Goal: Transaction & Acquisition: Purchase product/service

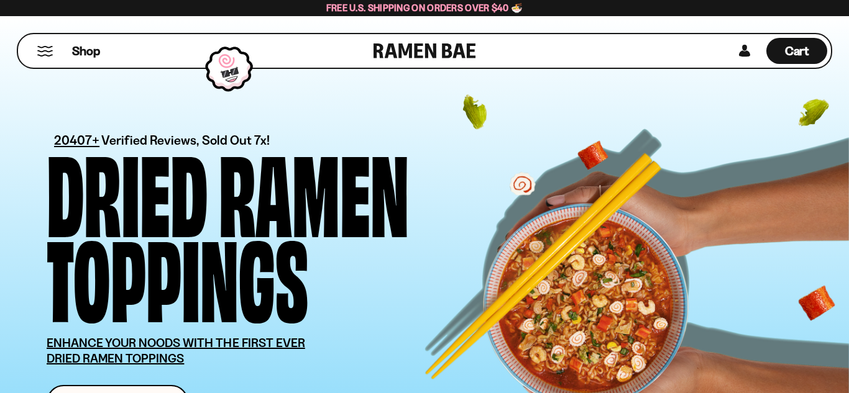
click at [416, 236] on div "Dried Ramen Toppings" at bounding box center [295, 232] width 497 height 170
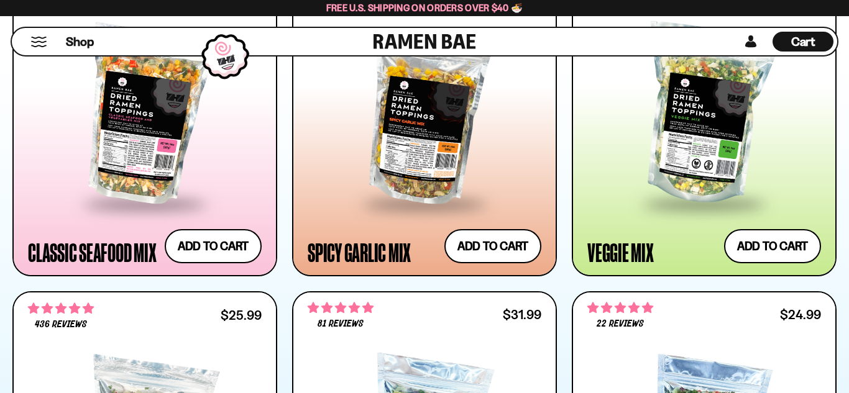
scroll to position [820, 0]
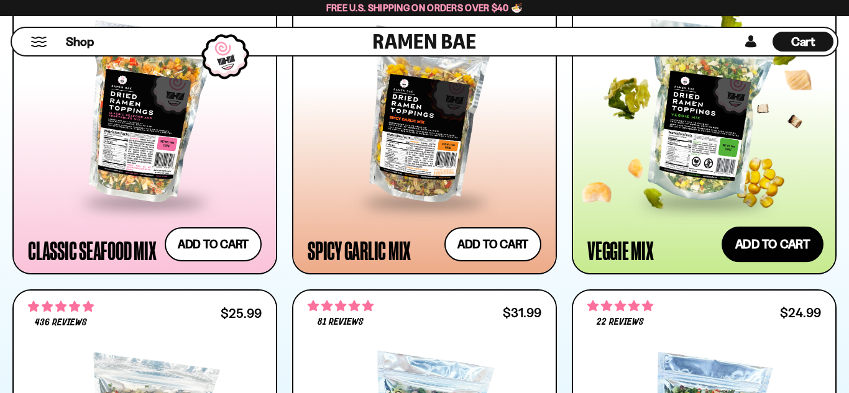
click at [764, 247] on button "Add to cart Add ― Regular price $24.99 Regular price Sale price $24.99 Unit pri…" at bounding box center [772, 244] width 102 height 36
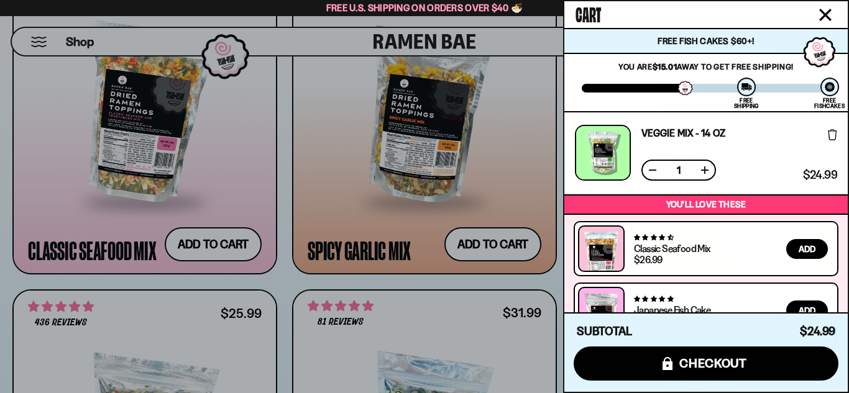
click at [557, 244] on div at bounding box center [424, 196] width 849 height 393
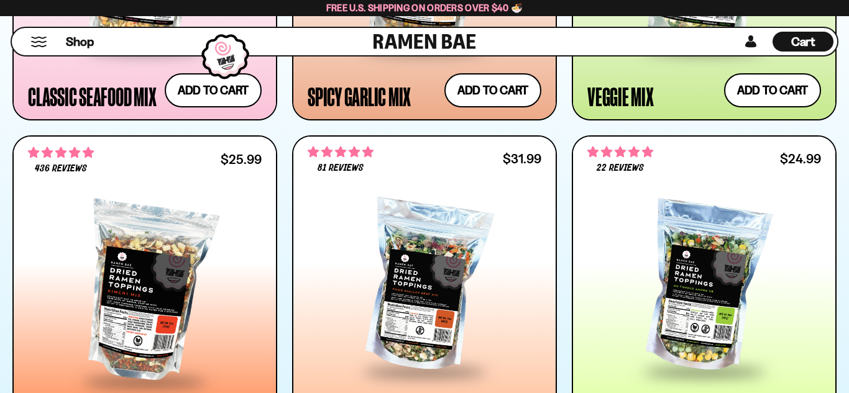
scroll to position [994, 0]
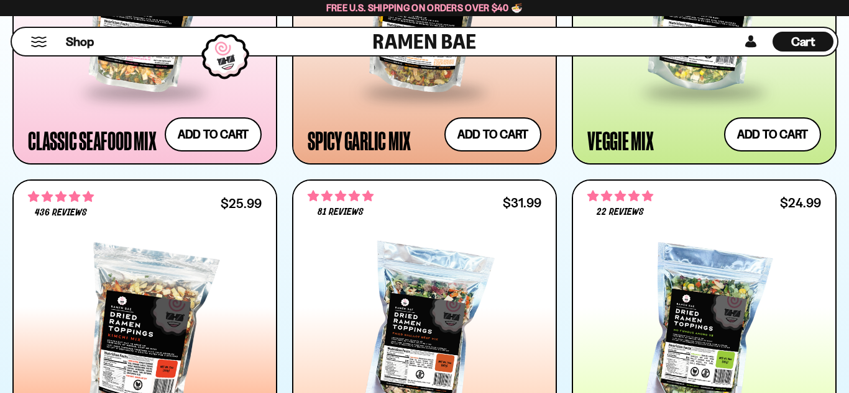
scroll to position [1019, 0]
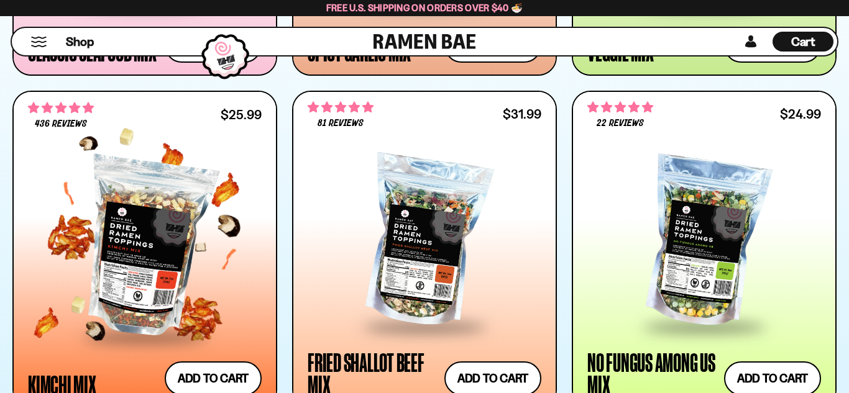
click at [248, 239] on div at bounding box center [145, 247] width 234 height 175
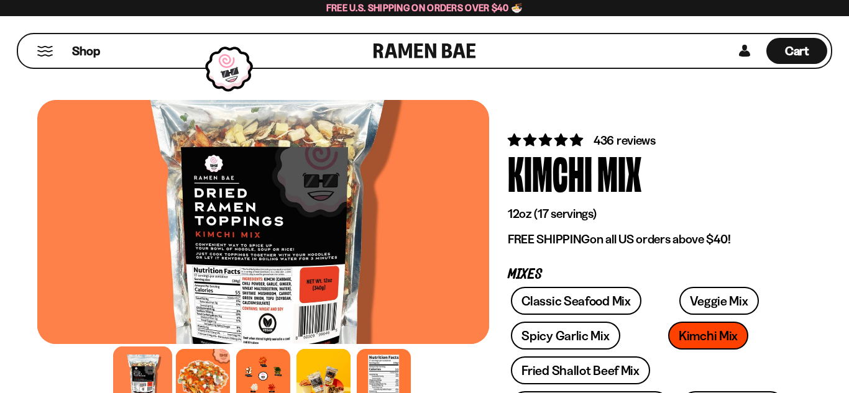
click at [446, 367] on div at bounding box center [263, 376] width 452 height 60
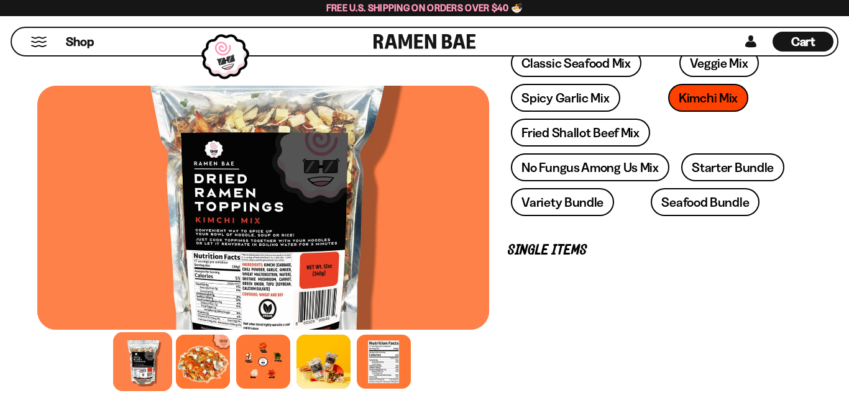
scroll to position [273, 0]
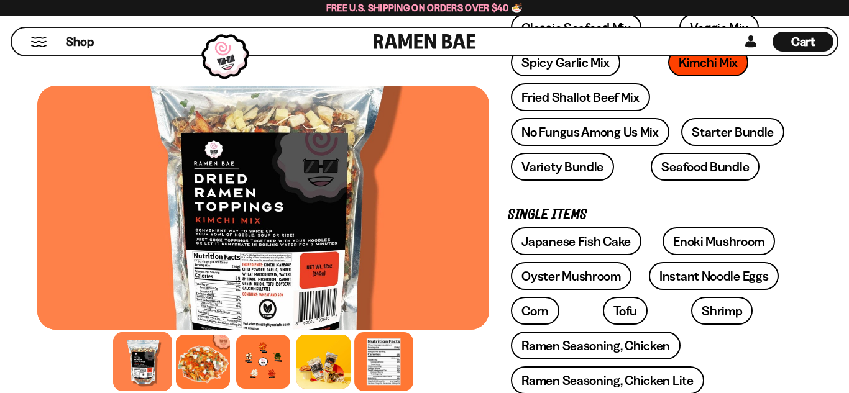
click at [380, 346] on div at bounding box center [383, 361] width 59 height 59
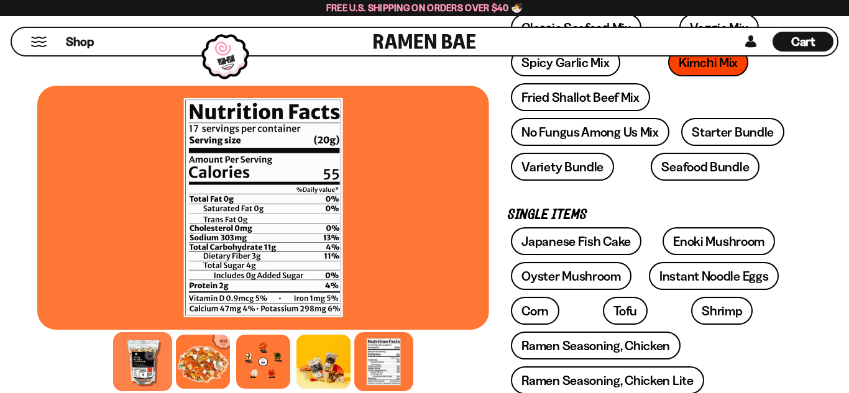
click at [142, 368] on div at bounding box center [142, 361] width 59 height 59
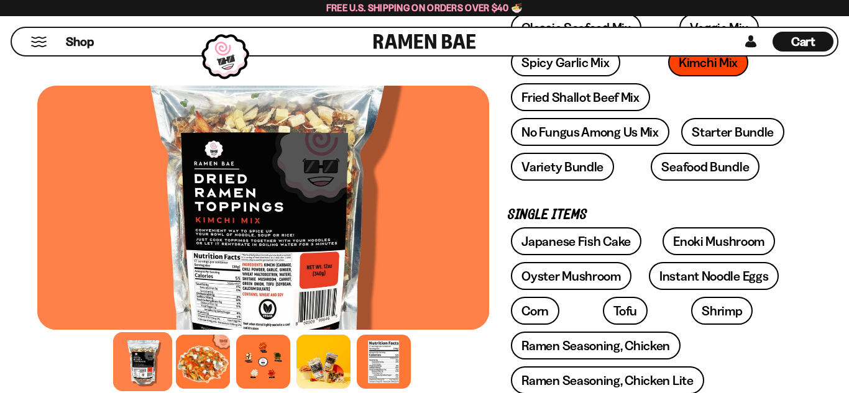
click at [142, 368] on div at bounding box center [142, 361] width 59 height 59
click at [667, 61] on div "Shop Cart D0381C2F-513E-4F90-8A41-6F0A75DCBAAA" at bounding box center [424, 41] width 849 height 51
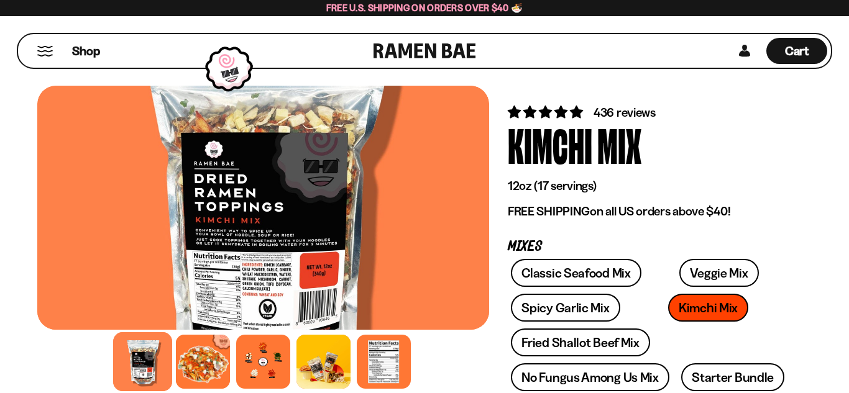
scroll to position [0, 0]
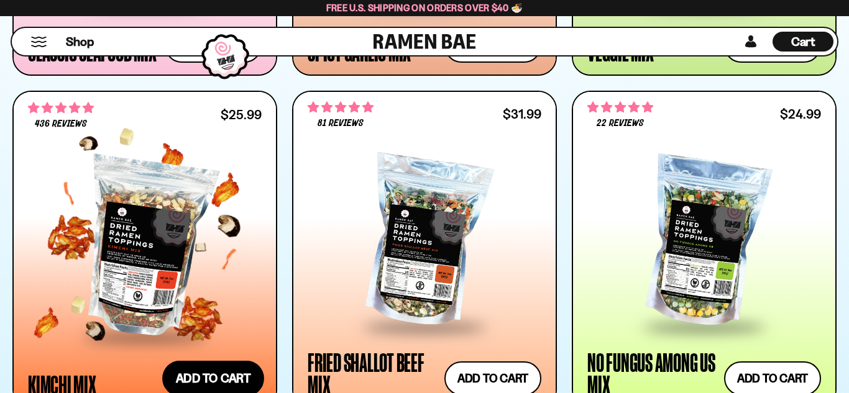
click at [219, 375] on button "Add to cart Add ― Regular price $25.99 Regular price Sale price $25.99 Unit pri…" at bounding box center [213, 379] width 102 height 36
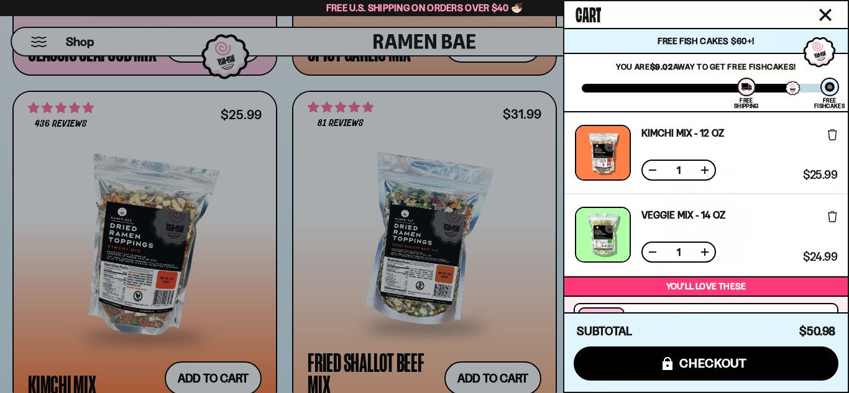
click at [527, 306] on div at bounding box center [424, 196] width 849 height 393
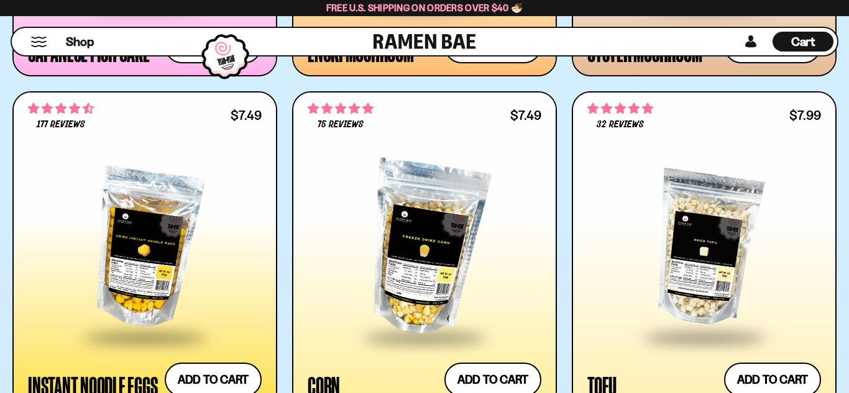
scroll to position [2062, 0]
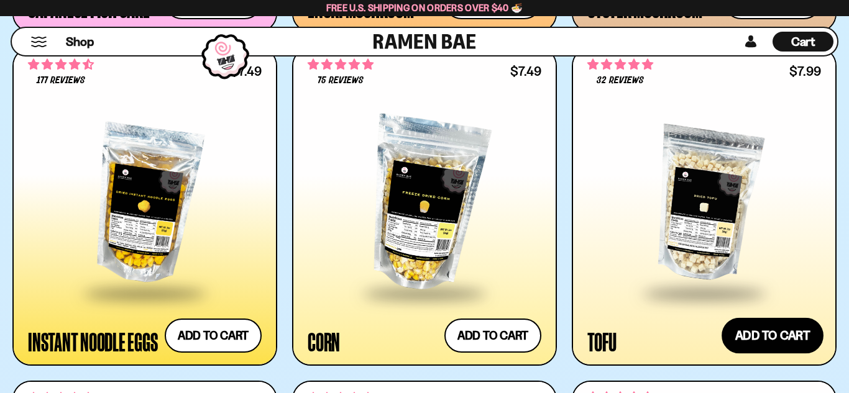
click at [781, 334] on button "Add to cart Add ― Regular price $7.99 Regular price Sale price $7.99 Unit price…" at bounding box center [772, 335] width 102 height 36
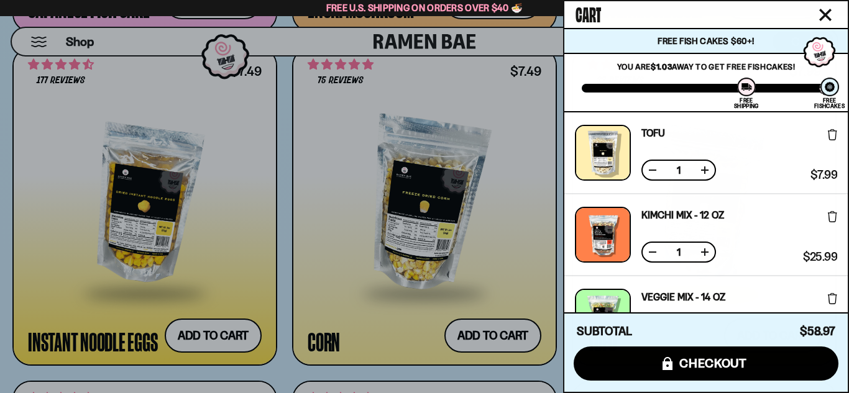
click at [798, 218] on div "$25.99 $25.99 (Saved $0.00 )" at bounding box center [817, 235] width 39 height 56
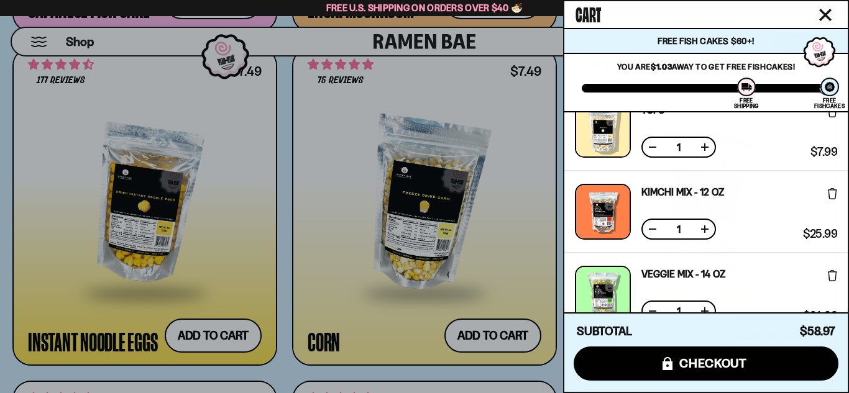
scroll to position [25, 0]
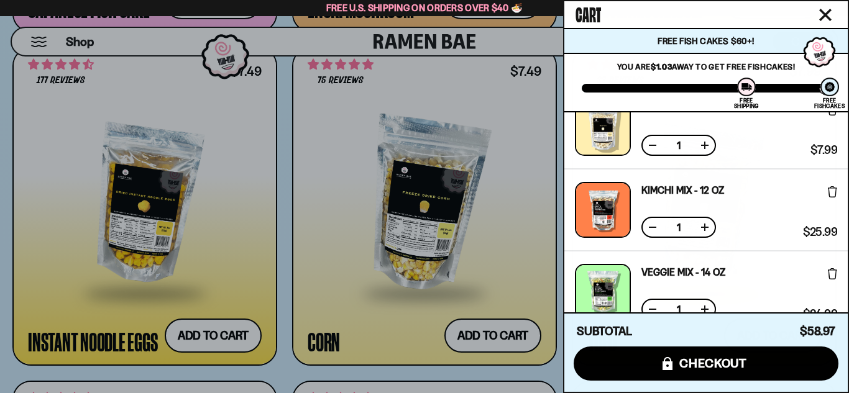
click at [652, 146] on button at bounding box center [652, 145] width 12 height 12
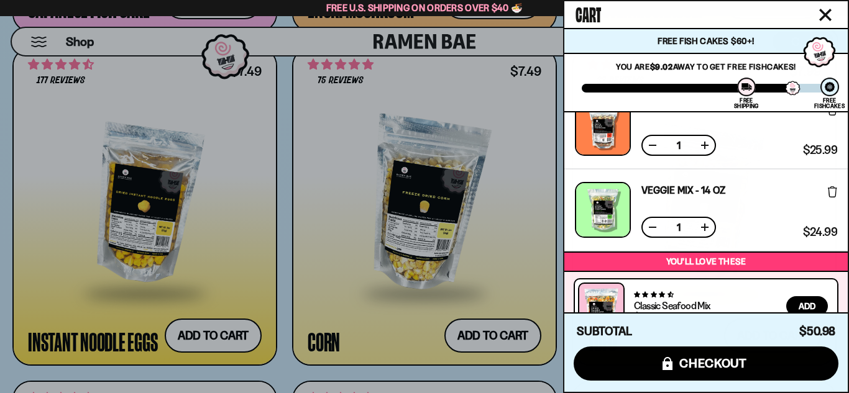
click at [652, 142] on button at bounding box center [652, 145] width 12 height 12
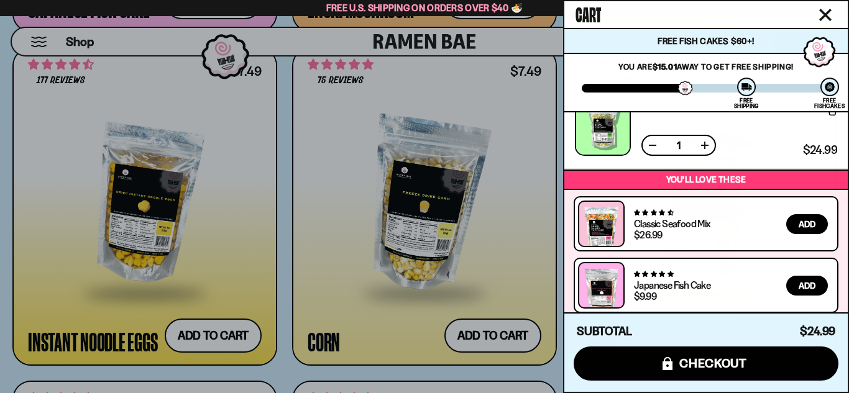
click at [754, 136] on div "Veggie Mix - 14 OZ Free Gift Subscription: 1 $24.99 $24.99 (Saved $0.00 )" at bounding box center [706, 128] width 262 height 56
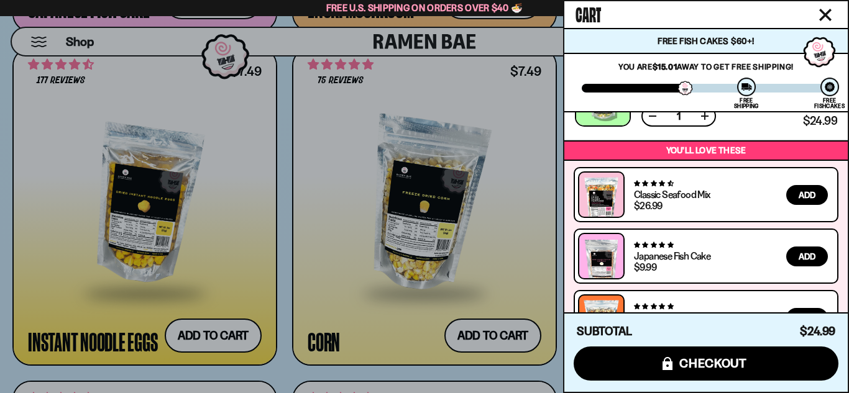
scroll to position [96, 0]
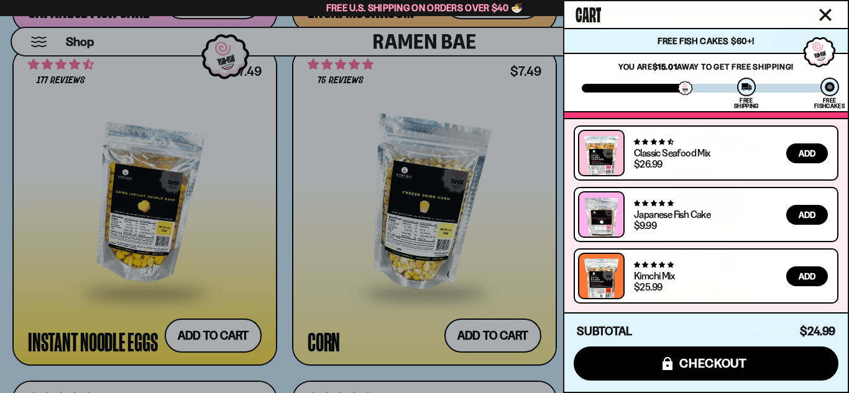
click at [804, 274] on span "Add" at bounding box center [806, 276] width 17 height 9
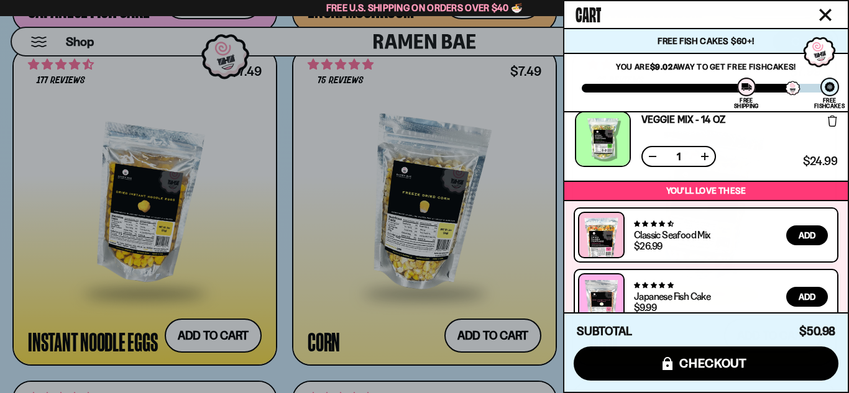
scroll to position [178, 0]
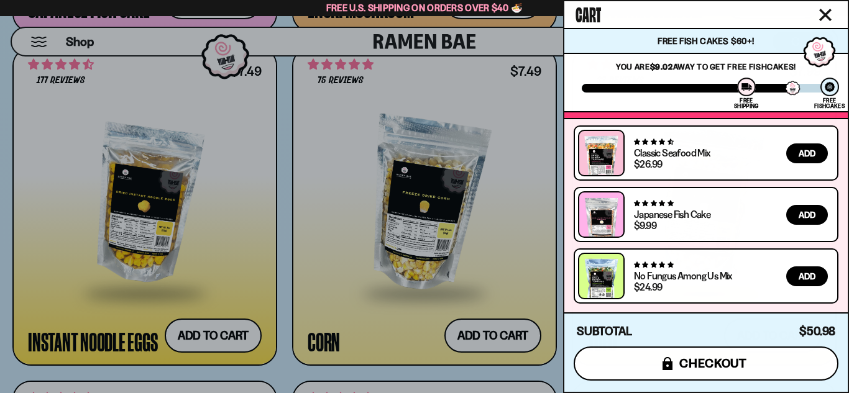
click at [758, 357] on button "icons8-lock checkout" at bounding box center [705, 364] width 265 height 34
